Goal: Task Accomplishment & Management: Manage account settings

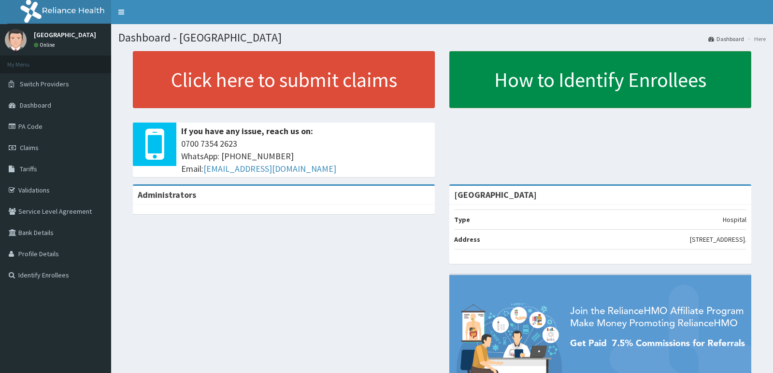
click at [543, 85] on link "How to Identify Enrollees" at bounding box center [600, 79] width 302 height 57
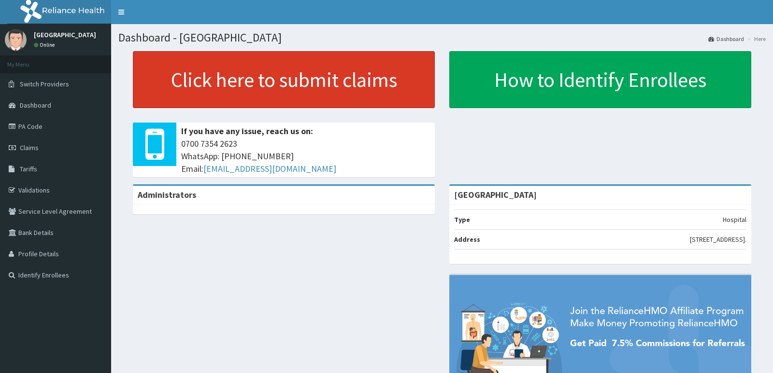
click at [239, 95] on link "Click here to submit claims" at bounding box center [284, 79] width 302 height 57
click at [236, 96] on link "Click here to submit claims" at bounding box center [284, 79] width 302 height 57
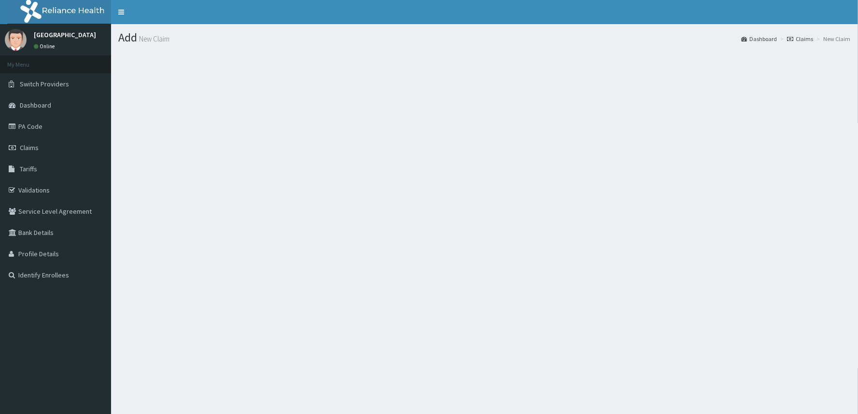
click at [448, 7] on nav "Toggle navigation" at bounding box center [484, 12] width 747 height 24
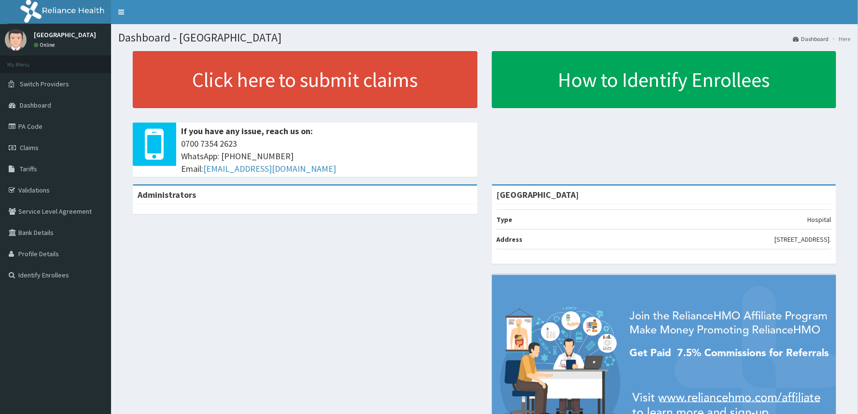
click at [221, 192] on div "Administrators" at bounding box center [305, 195] width 345 height 19
click at [176, 211] on div at bounding box center [305, 210] width 345 height 10
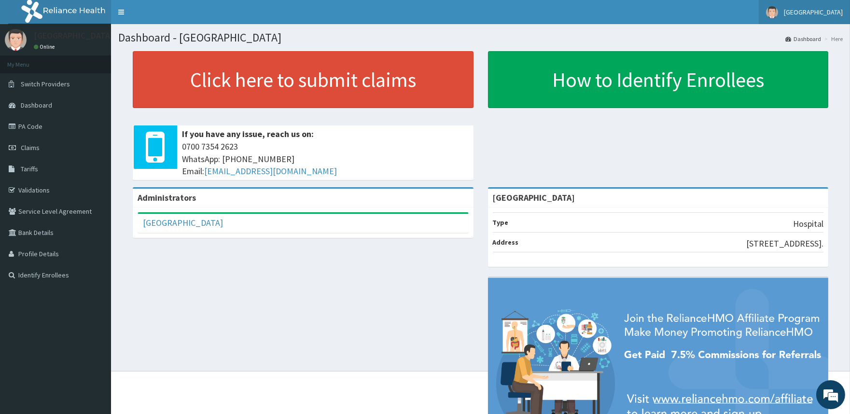
click at [815, 12] on span "[GEOGRAPHIC_DATA]" at bounding box center [813, 12] width 59 height 9
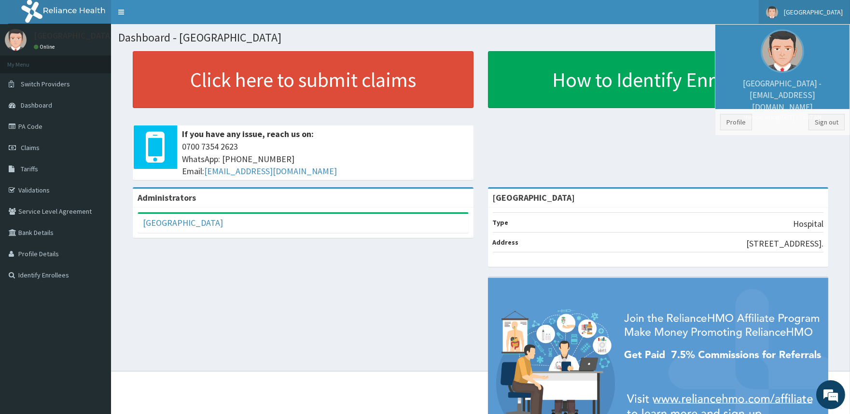
click at [612, 141] on div "Click here to submit claims If you have any issue, reach us on: 0700 7354 2623 …" at bounding box center [480, 119] width 725 height 136
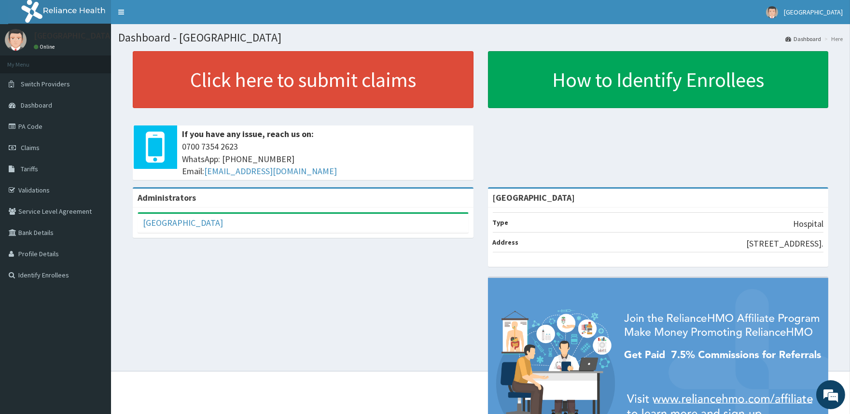
click at [196, 194] on div "Administrators" at bounding box center [303, 198] width 341 height 19
click at [194, 197] on b "Administrators" at bounding box center [167, 197] width 58 height 11
click at [205, 169] on div "Click here to submit claims If you have any issue, reach us on: 0700 7354 2623 …" at bounding box center [303, 119] width 355 height 136
click at [205, 169] on span "0700 7354 2623 WhatsApp: 017001580 Email: hellonigeria@getreliancehealth.com" at bounding box center [325, 159] width 287 height 37
click at [50, 84] on span "Switch Providers" at bounding box center [45, 84] width 49 height 9
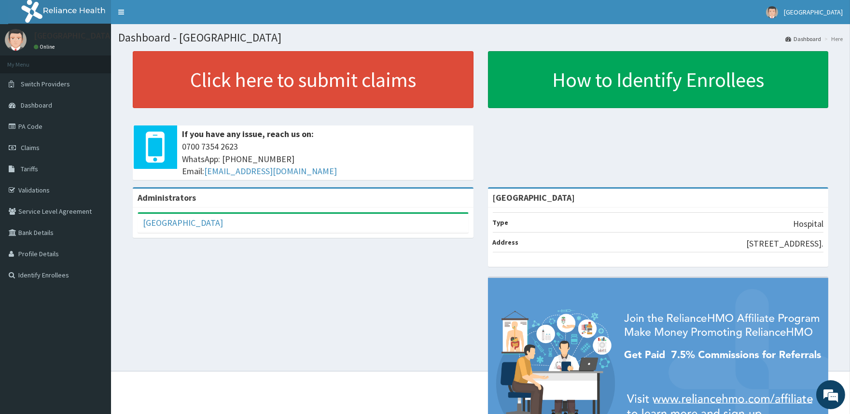
click at [175, 198] on b "Administrators" at bounding box center [167, 197] width 58 height 11
click at [530, 245] on li "Address [STREET_ADDRESS]." at bounding box center [658, 242] width 331 height 20
click at [527, 238] on li "Address 159-161, Isuti Road, Oremeji b/stop, Egan, Lagos." at bounding box center [658, 242] width 331 height 20
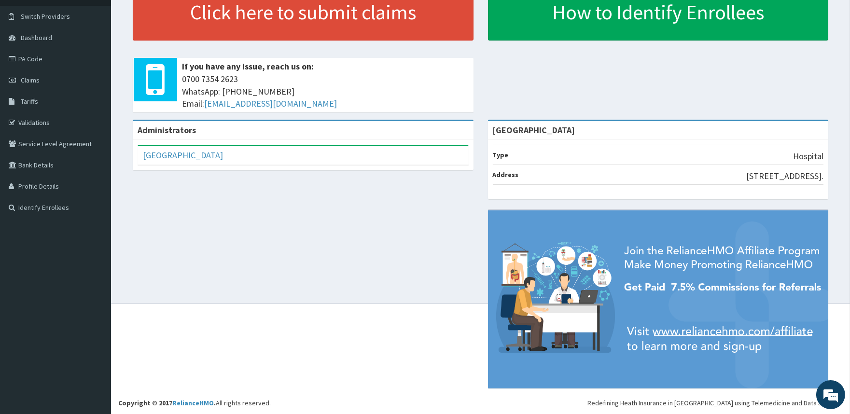
click at [166, 240] on div "Administrators Crest Hospital Full Name Crest Hospital Email Address hospitalcr…" at bounding box center [480, 259] width 725 height 279
click at [32, 123] on link "Validations" at bounding box center [55, 122] width 111 height 21
